Goal: Navigation & Orientation: Find specific page/section

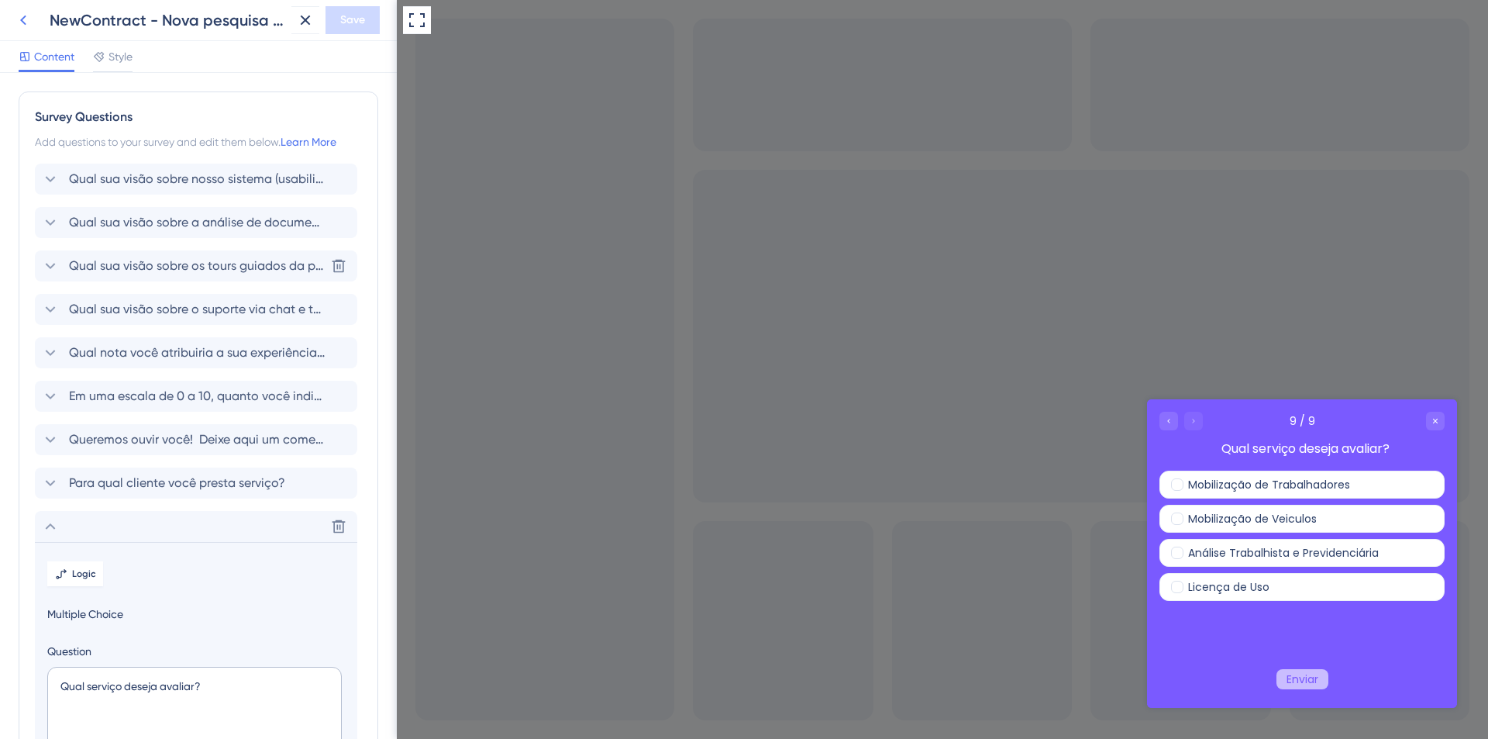
click at [30, 26] on icon at bounding box center [23, 20] width 19 height 19
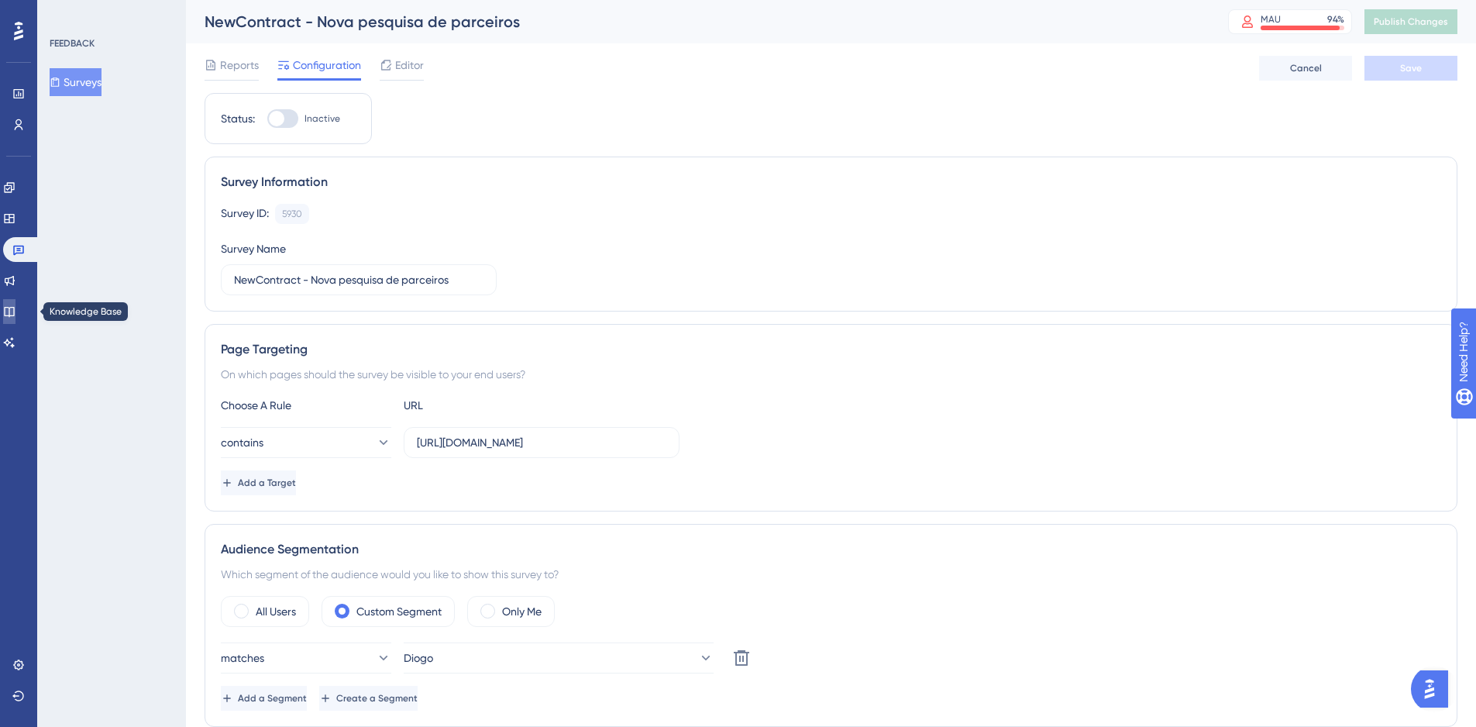
click at [11, 306] on link at bounding box center [9, 311] width 12 height 25
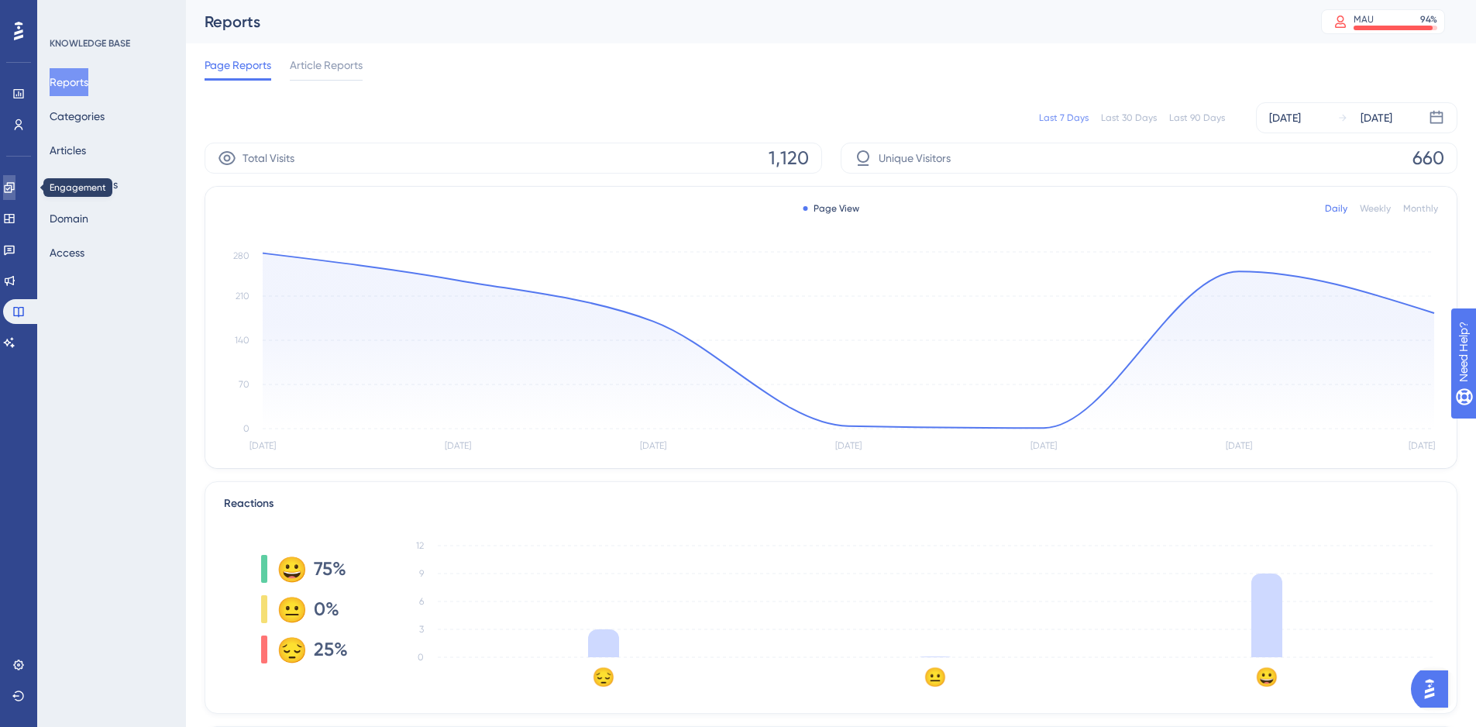
click at [16, 194] on link at bounding box center [9, 187] width 12 height 25
